Goal: Transaction & Acquisition: Book appointment/travel/reservation

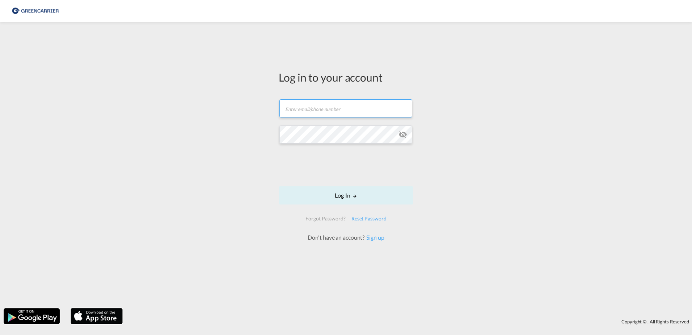
click at [364, 114] on input "text" at bounding box center [346, 108] width 133 height 18
paste input "OceanNovonesis.cph@scangl.com"
type input "OceanNovonesis.cph@scangl.com"
click at [321, 195] on button "Log In" at bounding box center [346, 195] width 135 height 18
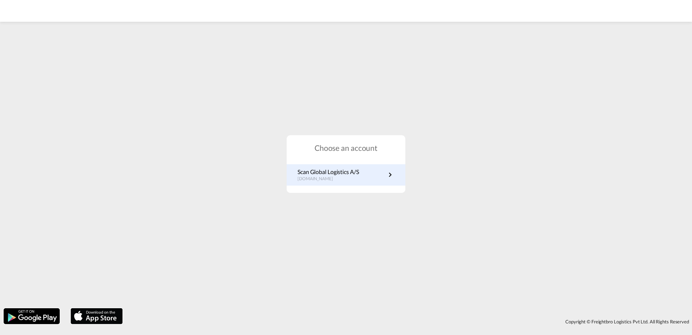
click at [348, 175] on p "Scan Global Logistics A/S" at bounding box center [329, 172] width 62 height 8
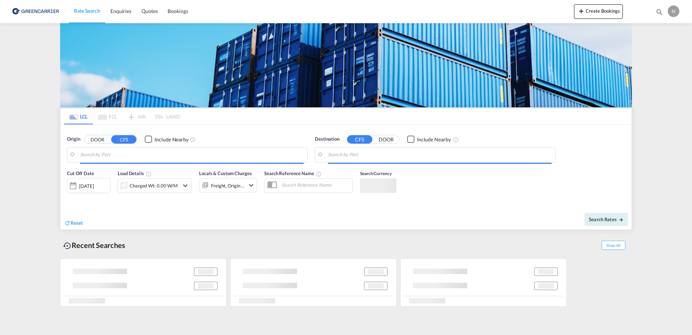
type input "DK-2880, Bagsværd, [GEOGRAPHIC_DATA], [GEOGRAPHIC_DATA]"
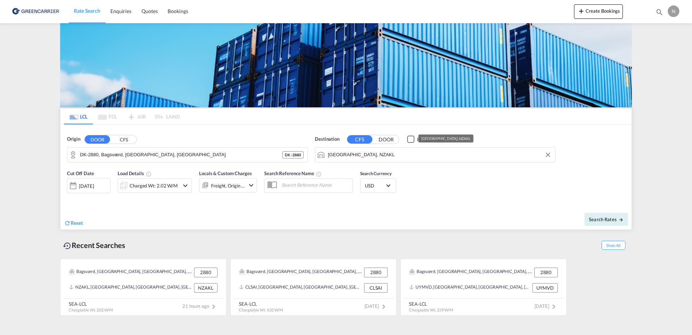
click at [372, 153] on input "[GEOGRAPHIC_DATA], NZAKL" at bounding box center [440, 154] width 224 height 11
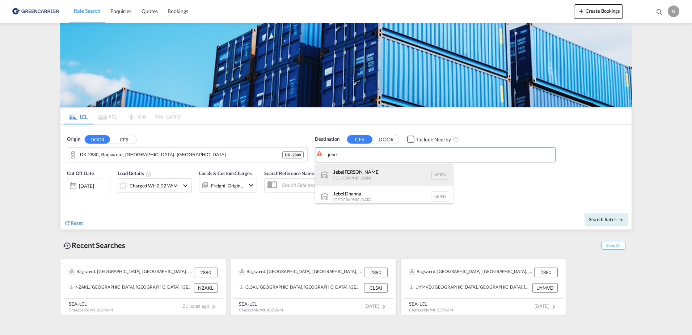
click at [400, 178] on div "Jebe l Ali [GEOGRAPHIC_DATA] [GEOGRAPHIC_DATA]" at bounding box center [384, 175] width 138 height 22
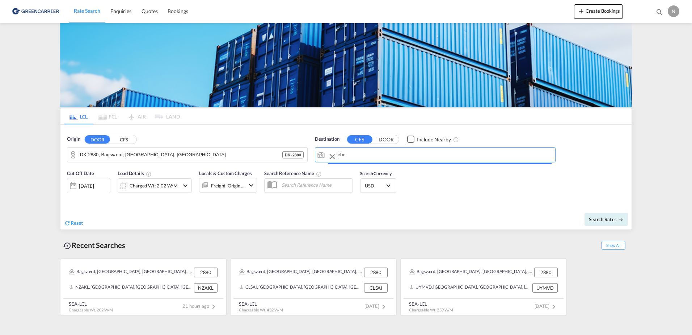
type input "[GEOGRAPHIC_DATA], [GEOGRAPHIC_DATA]"
click at [372, 183] on span "USD" at bounding box center [375, 185] width 20 height 7
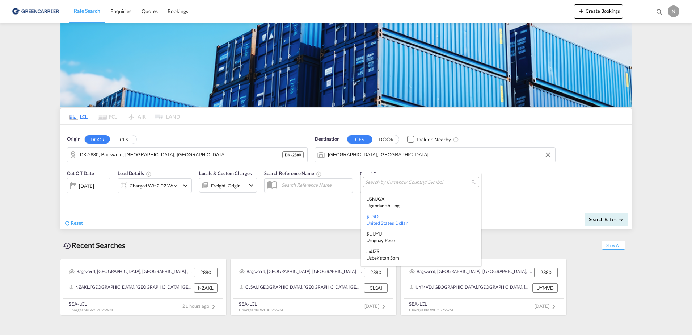
click at [511, 185] on md-backdrop at bounding box center [346, 167] width 692 height 335
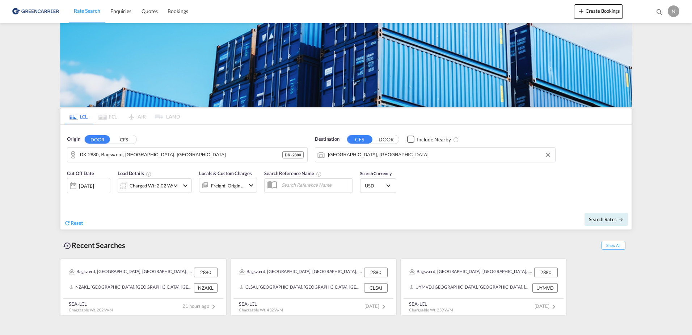
click at [188, 185] on md-icon "icon-chevron-down" at bounding box center [185, 185] width 9 height 9
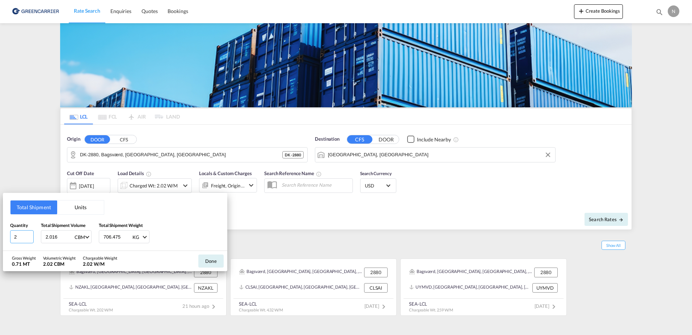
click at [12, 238] on input "2" at bounding box center [22, 236] width 24 height 13
type input "1"
click at [48, 236] on input "2.016" at bounding box center [59, 236] width 29 height 12
type input "0.331"
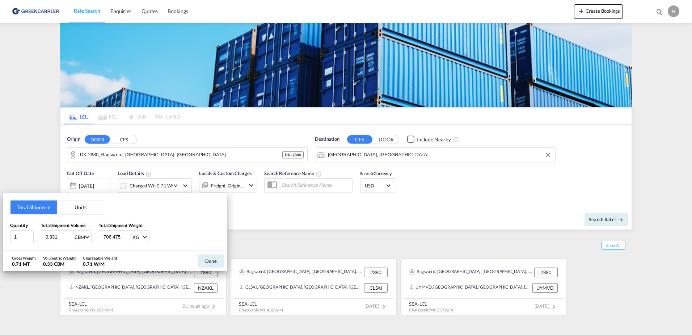
click at [108, 238] on input "706.475" at bounding box center [117, 236] width 29 height 12
type input "137.560"
click at [205, 231] on div "Quantity 1 Total Shipment Volume 0.331 CBM CBM CFT Total Shipment Weight 137.56…" at bounding box center [115, 233] width 210 height 22
click at [216, 257] on button "Done" at bounding box center [210, 260] width 25 height 13
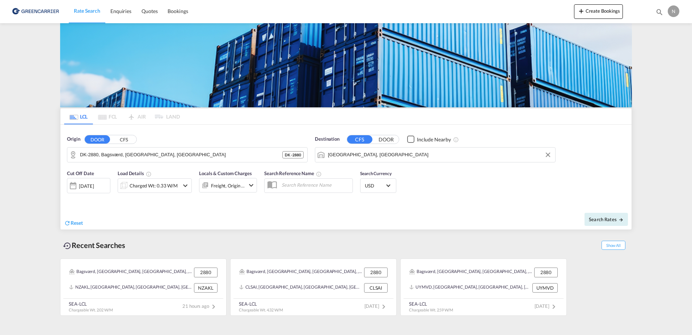
click at [249, 187] on md-icon "icon-chevron-down" at bounding box center [251, 185] width 9 height 9
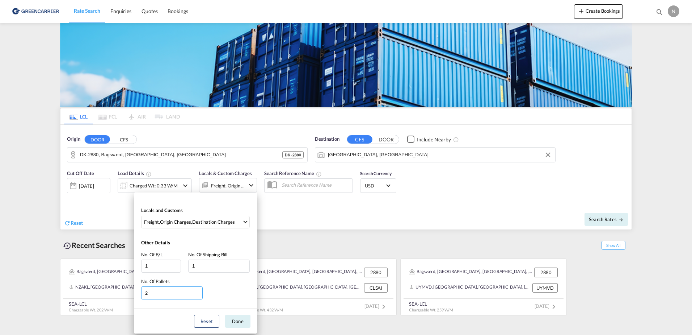
click at [150, 294] on input "2" at bounding box center [172, 292] width 62 height 13
type input "1"
click at [242, 321] on button "Done" at bounding box center [237, 320] width 25 height 13
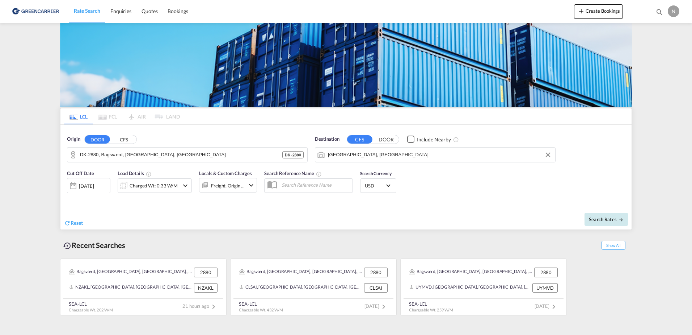
click at [602, 223] on button "Search Rates" at bounding box center [606, 219] width 43 height 13
type input "2880 to AEJEA / [DATE]"
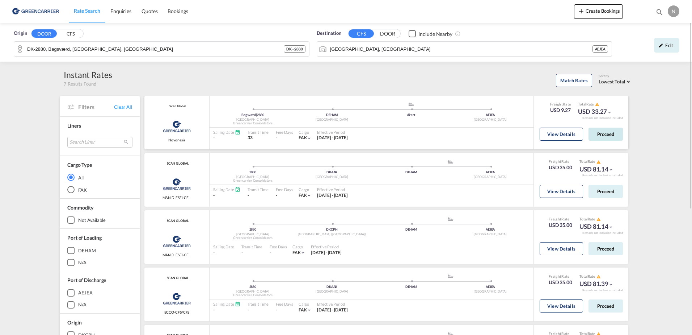
click at [607, 133] on button "Proceed" at bounding box center [606, 133] width 34 height 13
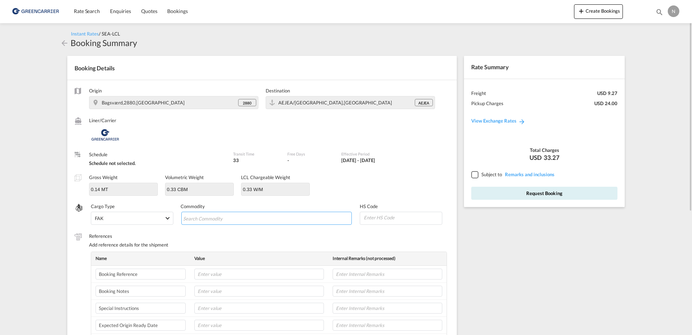
click at [193, 217] on input "Search Commodity" at bounding box center [216, 219] width 66 height 12
type input "ENZYMES"
click at [383, 217] on input at bounding box center [402, 217] width 79 height 11
click at [377, 217] on input at bounding box center [402, 217] width 79 height 11
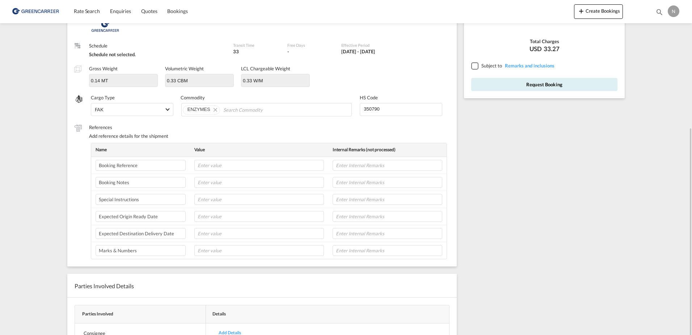
scroll to position [145, 0]
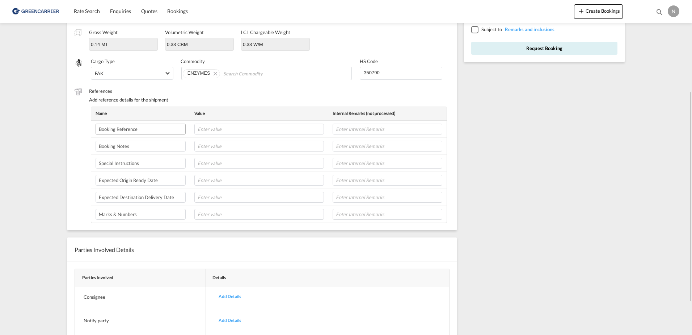
type input "350790"
click at [237, 126] on input "text" at bounding box center [259, 128] width 130 height 11
click at [245, 127] on input "text" at bounding box center [259, 128] width 130 height 11
paste input "CPH32106804"
type input "CPH32106804"
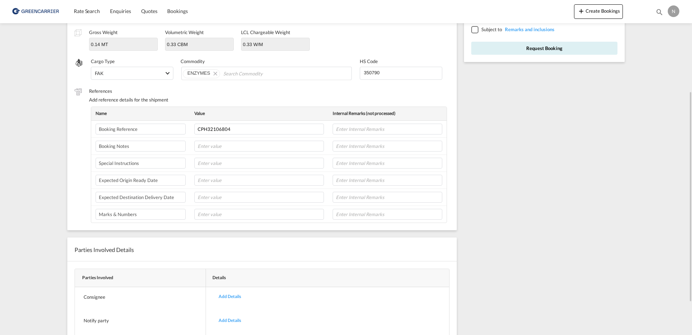
scroll to position [109, 0]
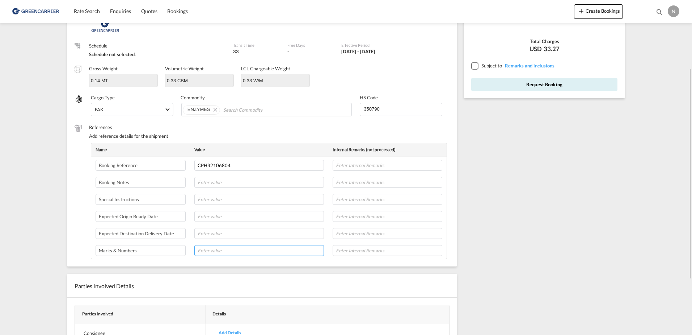
click at [216, 252] on input "text" at bounding box center [259, 250] width 130 height 11
paste input "70539979"
type input "70539979"
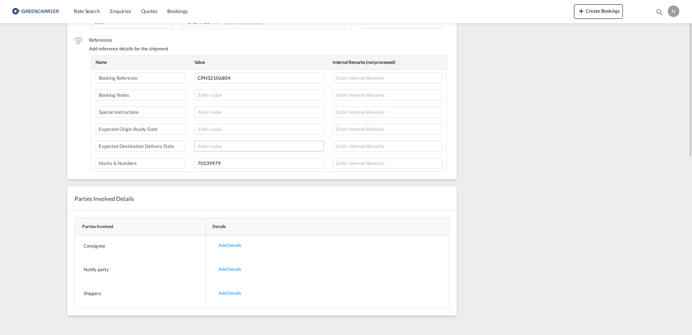
scroll to position [87, 0]
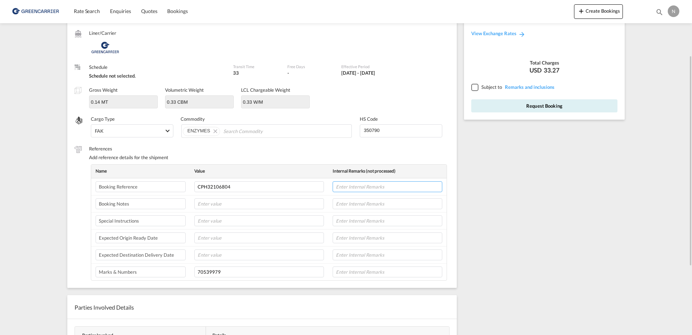
click at [355, 186] on input "text" at bounding box center [388, 186] width 110 height 11
type input "NOVONESIS"
click at [204, 237] on input "text" at bounding box center [259, 237] width 130 height 11
click at [345, 217] on input "text" at bounding box center [388, 220] width 110 height 11
click at [200, 237] on input "text" at bounding box center [259, 237] width 130 height 11
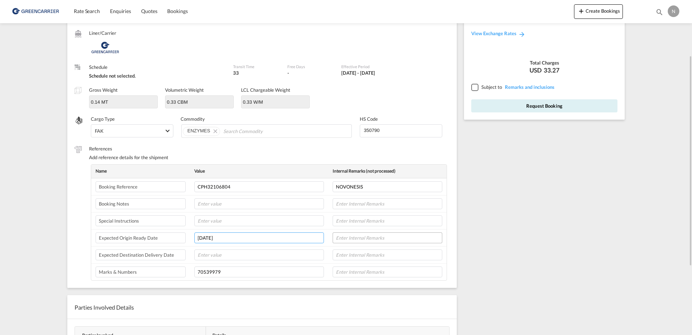
type input "[DATE]"
click at [348, 238] on input "text" at bounding box center [388, 237] width 110 height 11
type input "8L"
click at [177, 273] on tr "Marks & Numbers 70539979" at bounding box center [269, 271] width 356 height 17
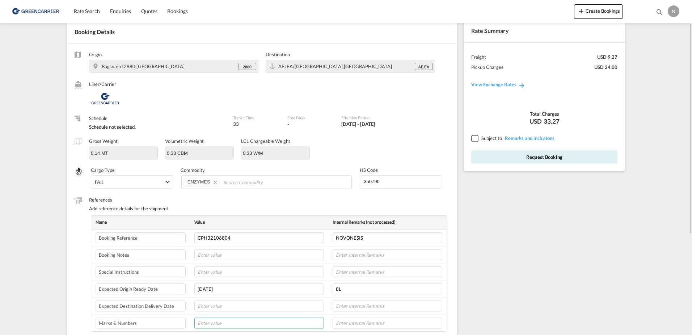
scroll to position [72, 0]
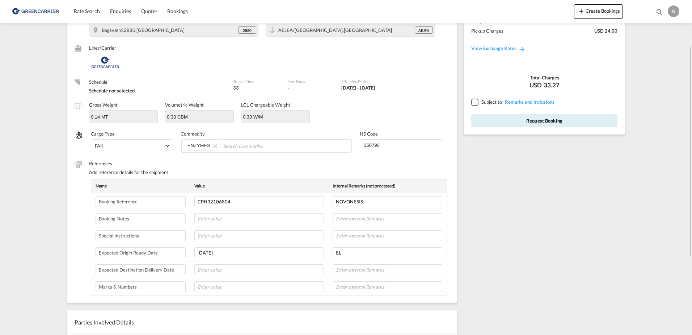
click at [471, 101] on div at bounding box center [474, 101] width 7 height 7
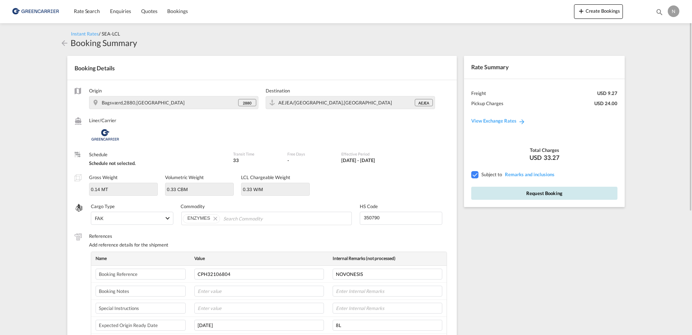
click at [573, 194] on button "Request Booking" at bounding box center [544, 192] width 146 height 13
